Goal: Use online tool/utility: Utilize a website feature to perform a specific function

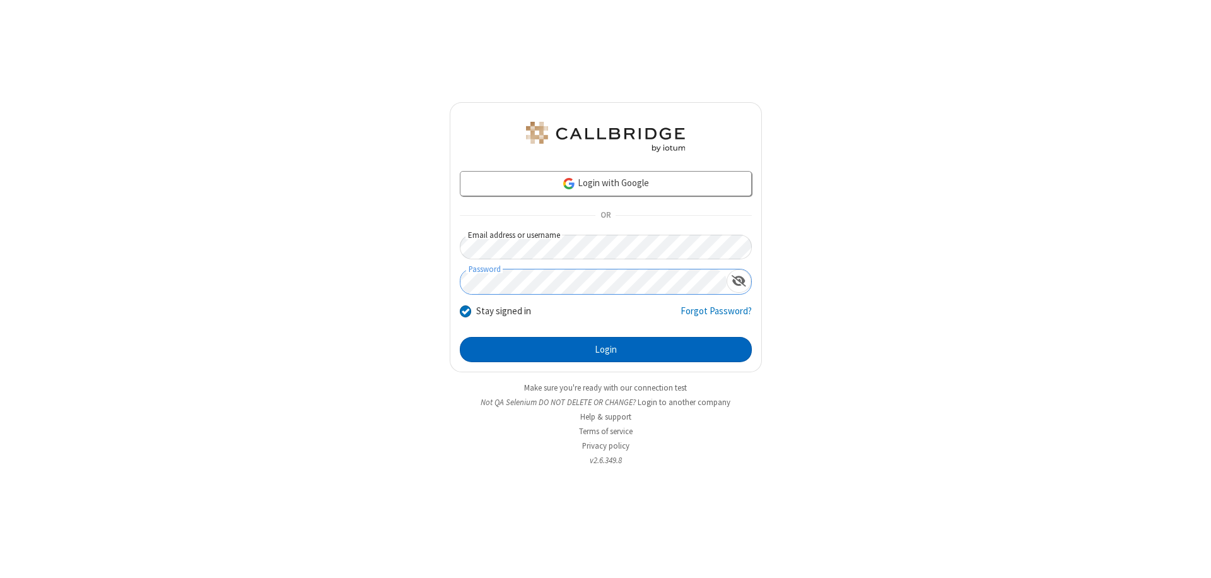
click at [605, 349] on button "Login" at bounding box center [606, 349] width 292 height 25
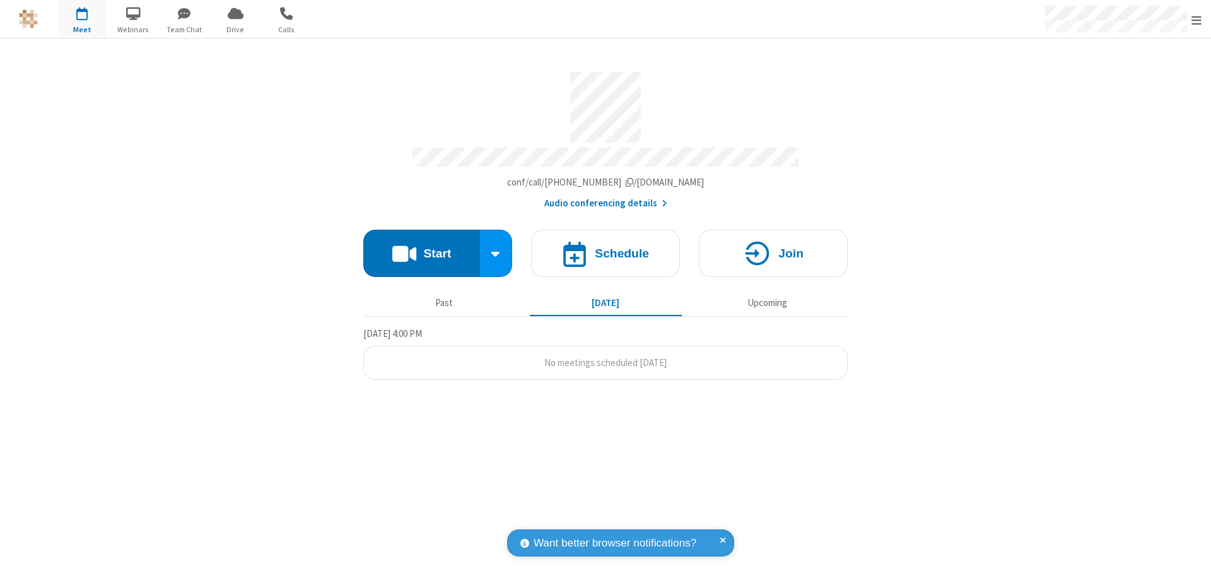
click at [421, 247] on button "Start" at bounding box center [421, 253] width 117 height 47
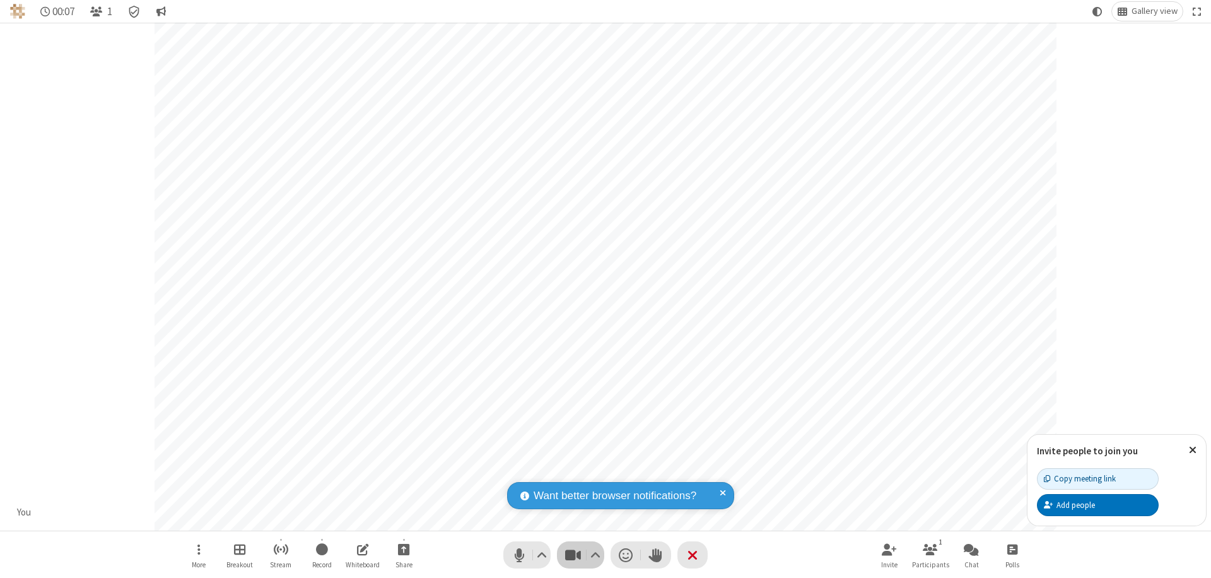
click at [572, 554] on span "Stop video (⌘+Shift+V)" at bounding box center [572, 554] width 19 height 18
click at [572, 554] on span "Start video (⌘+Shift+V)" at bounding box center [572, 554] width 19 height 18
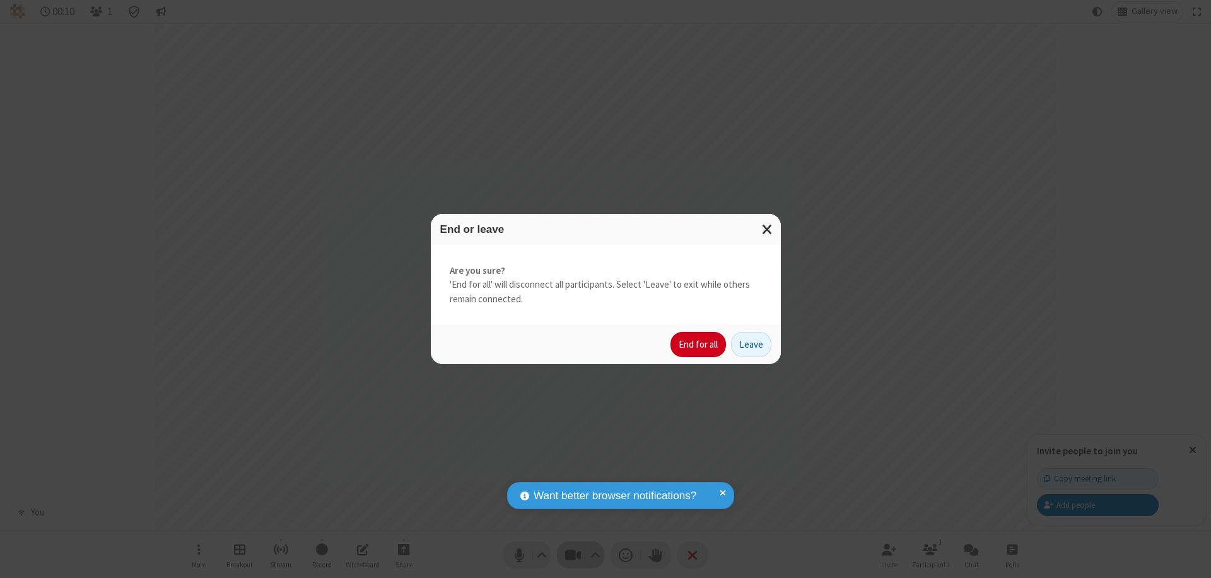
click at [699, 344] on button "End for all" at bounding box center [697, 344] width 55 height 25
